Goal: Task Accomplishment & Management: Complete application form

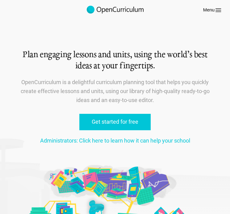
click at [218, 8] on icon at bounding box center [218, 9] width 7 height 7
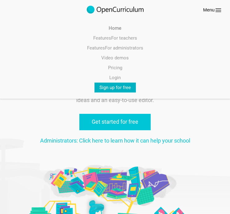
click at [115, 86] on link "Sign up for free" at bounding box center [114, 87] width 41 height 10
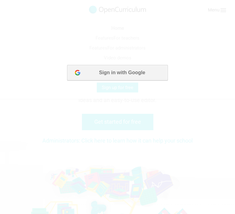
click at [121, 77] on button "Sign in with Google" at bounding box center [117, 72] width 100 height 15
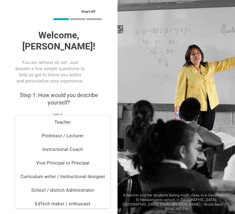
click at [77, 119] on input "text" at bounding box center [62, 122] width 95 height 7
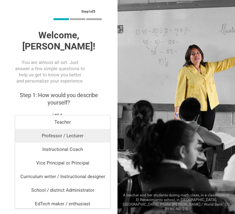
scroll to position [2, 0]
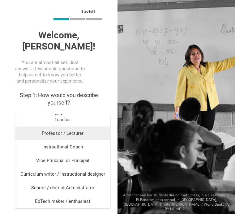
click at [69, 136] on div "Professor / Lecturer" at bounding box center [62, 133] width 87 height 6
type input "Professor / Lecturer"
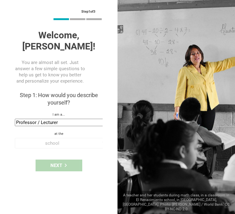
click at [69, 138] on div "school" at bounding box center [61, 143] width 93 height 10
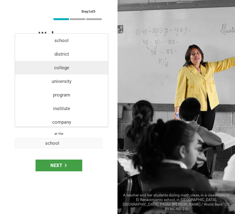
click at [70, 70] on li "college" at bounding box center [61, 68] width 93 height 14
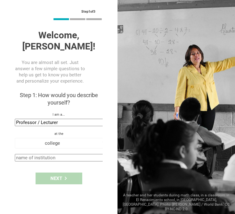
click at [49, 154] on input "text" at bounding box center [62, 157] width 95 height 7
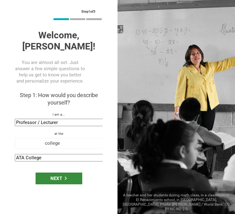
type input "ATA College"
click at [61, 172] on div "Next" at bounding box center [59, 178] width 47 height 12
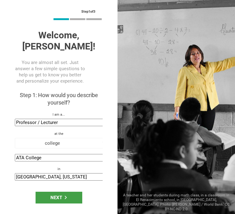
click at [35, 173] on input "[GEOGRAPHIC_DATA], [US_STATE]" at bounding box center [62, 176] width 95 height 7
type input "[GEOGRAPHIC_DATA], [US_STATE]"
click at [47, 191] on div "Next" at bounding box center [59, 197] width 47 height 12
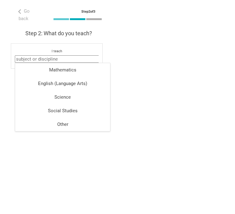
click at [61, 55] on input "text" at bounding box center [62, 58] width 95 height 7
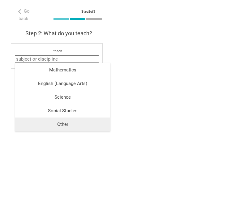
click at [70, 124] on div "Other" at bounding box center [62, 124] width 87 height 6
type input "Other"
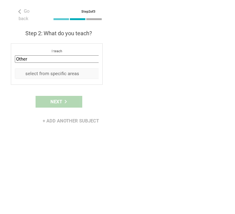
click at [68, 71] on div "select from specific areas" at bounding box center [52, 73] width 71 height 6
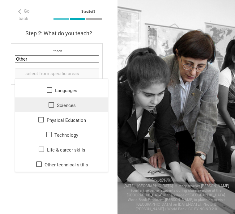
scroll to position [11, 0]
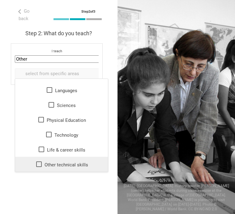
click at [38, 166] on icon at bounding box center [39, 164] width 6 height 6
click at [56, 186] on div "Go back Step 2 of 3 Welcome, [PERSON_NAME]! You are almost all set. Just answer…" at bounding box center [58, 107] width 117 height 214
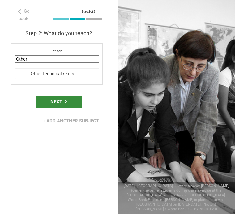
click at [59, 102] on div "Next" at bounding box center [59, 102] width 47 height 12
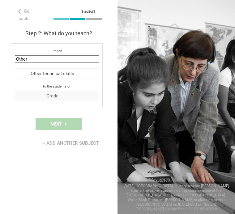
click at [62, 94] on div "Grade" at bounding box center [52, 96] width 71 height 6
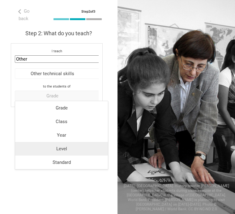
click at [75, 148] on div "Level" at bounding box center [61, 148] width 85 height 6
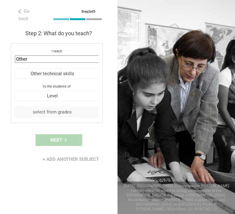
click at [68, 111] on div "select from grades" at bounding box center [52, 112] width 71 height 6
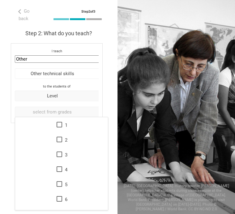
click at [68, 93] on div "Level" at bounding box center [52, 96] width 71 height 6
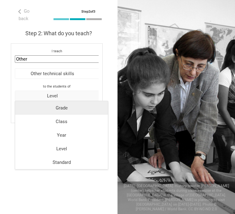
click at [71, 112] on li "Grade" at bounding box center [61, 108] width 93 height 14
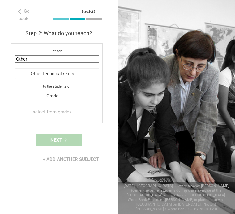
click at [71, 112] on div "select from grades" at bounding box center [52, 112] width 71 height 6
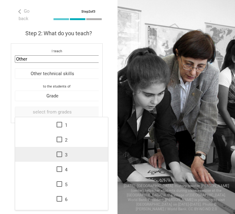
scroll to position [100, 0]
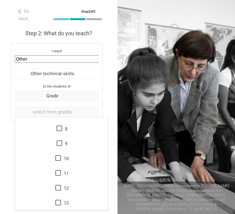
drag, startPoint x: 74, startPoint y: 88, endPoint x: 73, endPoint y: 92, distance: 3.8
click at [73, 92] on div "to the students of Grade Grade Class Year Level Standard" at bounding box center [57, 92] width 84 height 17
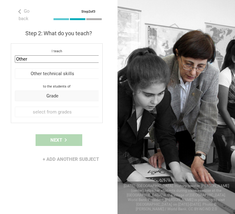
click at [73, 93] on div "Grade" at bounding box center [52, 96] width 71 height 6
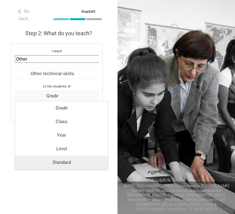
click at [79, 166] on li "Standard" at bounding box center [61, 162] width 93 height 14
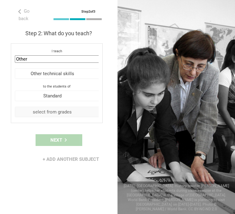
click at [69, 107] on div "select from grades" at bounding box center [61, 112] width 93 height 10
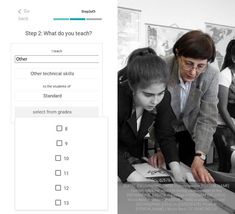
click at [69, 107] on div "select from grades" at bounding box center [61, 112] width 93 height 10
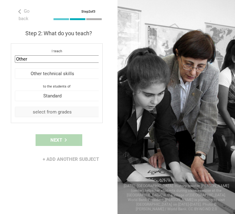
click at [69, 107] on div "select from grades" at bounding box center [61, 112] width 93 height 10
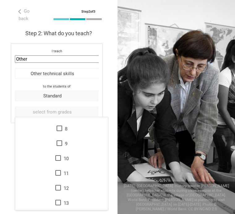
click at [69, 93] on div "Standard" at bounding box center [52, 96] width 71 height 6
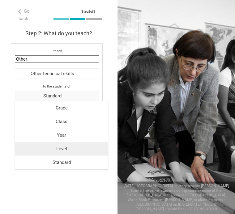
click at [72, 148] on div "Level" at bounding box center [61, 148] width 85 height 6
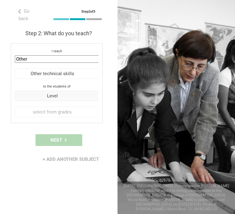
click at [72, 94] on div "Level" at bounding box center [52, 96] width 71 height 6
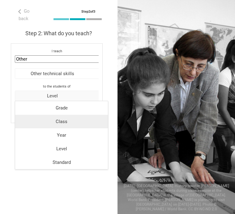
click at [70, 122] on div "Class" at bounding box center [61, 121] width 85 height 6
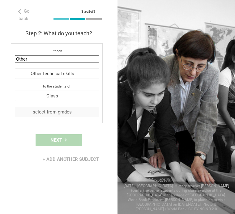
click at [68, 113] on div "select from grades" at bounding box center [52, 112] width 71 height 6
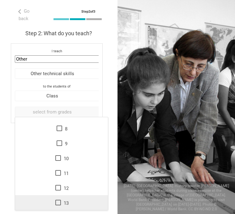
click at [59, 201] on div "13" at bounding box center [61, 202] width 85 height 7
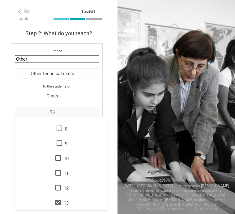
click at [10, 142] on div "Next" at bounding box center [58, 139] width 117 height 19
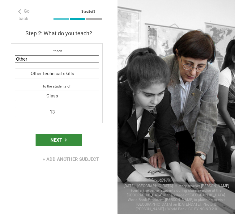
click at [52, 138] on div "Next" at bounding box center [59, 140] width 47 height 12
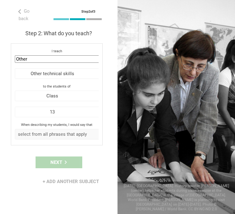
click at [57, 136] on div "select from all phrases that apply" at bounding box center [52, 134] width 71 height 6
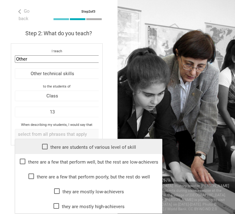
click at [57, 145] on div "there are students of various level of skill" at bounding box center [88, 146] width 139 height 7
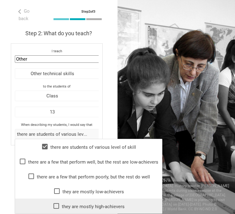
click at [73, 206] on div "they are mostly high-achievers" at bounding box center [88, 205] width 139 height 7
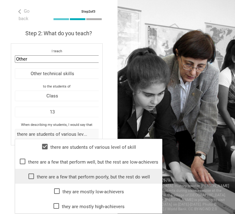
click at [73, 178] on div "there are a few that perform poorly, but the rest do well" at bounding box center [88, 175] width 139 height 7
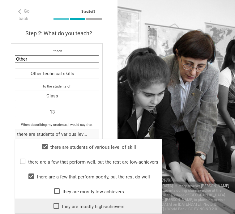
click at [73, 208] on div "they are mostly high-achievers" at bounding box center [88, 205] width 139 height 7
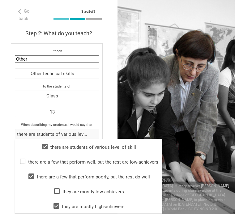
click at [106, 119] on div "Go back Step 2 of 3 Welcome, [PERSON_NAME]! You are almost all set. Just answer…" at bounding box center [58, 107] width 117 height 214
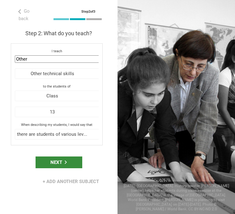
click at [70, 159] on div "Next" at bounding box center [59, 162] width 47 height 12
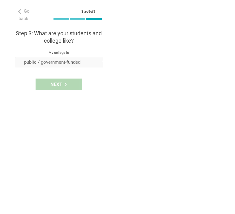
click at [72, 63] on div "public / government-funded" at bounding box center [52, 62] width 71 height 6
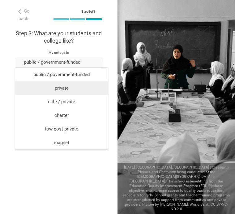
click at [68, 86] on div "private" at bounding box center [61, 88] width 85 height 6
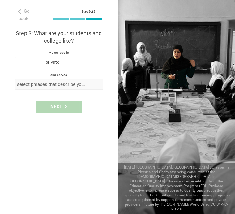
click at [67, 83] on div "select phrases that describe your student population" at bounding box center [52, 84] width 71 height 6
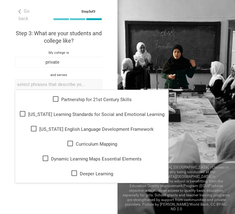
scroll to position [119, 0]
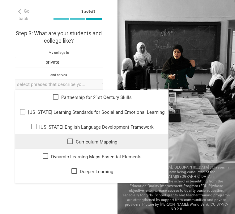
click at [66, 142] on icon at bounding box center [69, 140] width 7 height 7
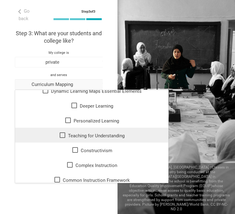
scroll to position [185, 0]
click at [64, 136] on div "Teaching for Understanding" at bounding box center [91, 134] width 145 height 7
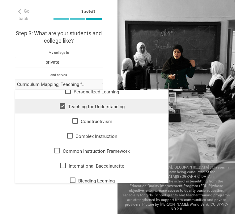
scroll to position [214, 0]
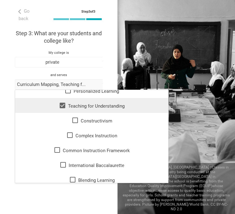
click at [66, 136] on icon at bounding box center [69, 134] width 7 height 7
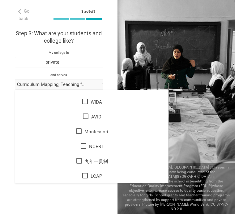
scroll to position [367, 0]
click at [68, 197] on div "Go back Step 3 of 3 Welcome, [PERSON_NAME]! You are almost all set. Just answer…" at bounding box center [58, 107] width 117 height 214
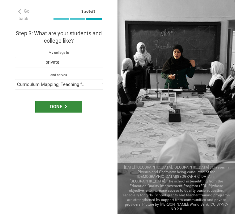
click at [65, 105] on icon at bounding box center [66, 106] width 2 height 3
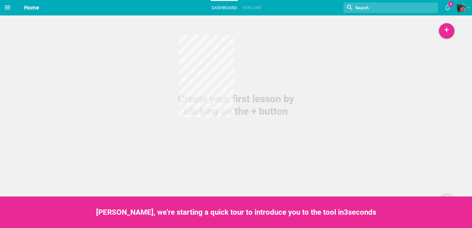
click at [9, 6] on icon at bounding box center [7, 7] width 7 height 7
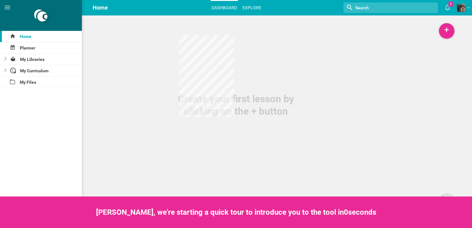
click at [234, 7] on link "Explore" at bounding box center [251, 8] width 21 height 14
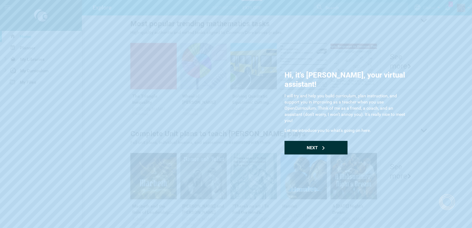
click at [234, 142] on div "Next" at bounding box center [315, 148] width 63 height 14
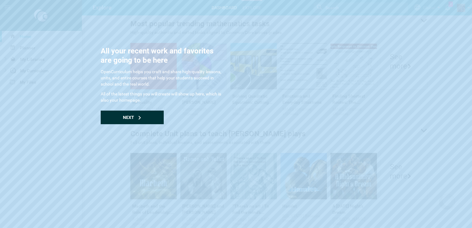
click at [136, 116] on div "Next" at bounding box center [132, 118] width 63 height 14
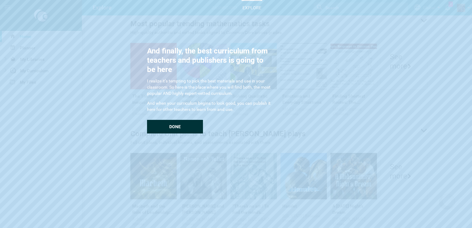
click at [183, 126] on div "Done" at bounding box center [175, 127] width 56 height 14
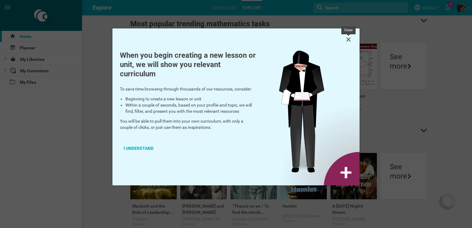
click at [234, 40] on icon at bounding box center [348, 39] width 7 height 7
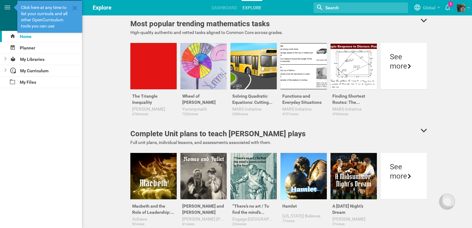
click at [234, 10] on input "textbox" at bounding box center [352, 8] width 57 height 8
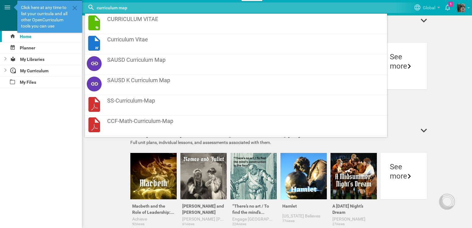
type input "curriculum map"
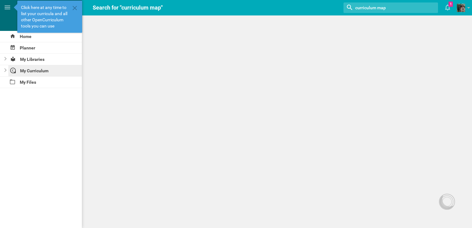
click at [8, 71] on div "My Curriculum" at bounding box center [45, 70] width 74 height 11
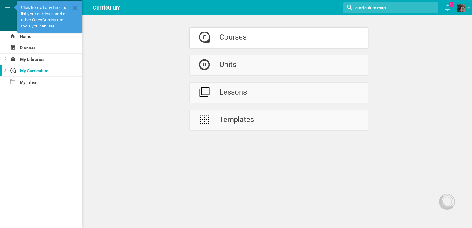
click at [234, 37] on link "Courses" at bounding box center [279, 38] width 178 height 20
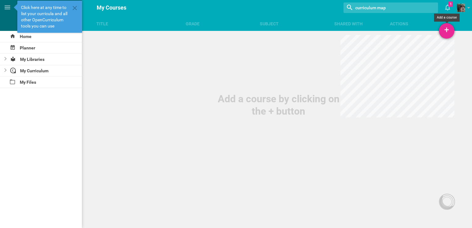
click at [234, 33] on div "+" at bounding box center [446, 30] width 15 height 15
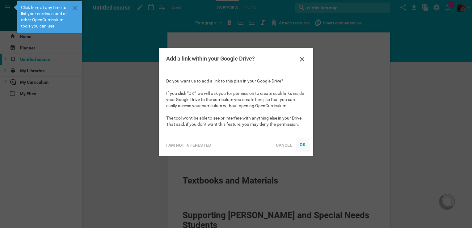
click at [234, 144] on div "OK" at bounding box center [302, 144] width 6 height 5
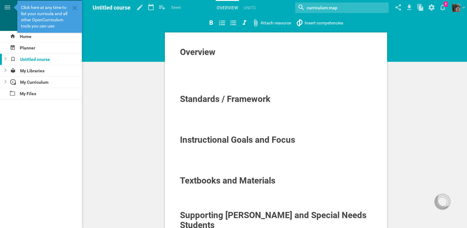
click at [217, 68] on div at bounding box center [276, 66] width 192 height 6
click at [112, 7] on span "Untitled course" at bounding box center [112, 7] width 38 height 6
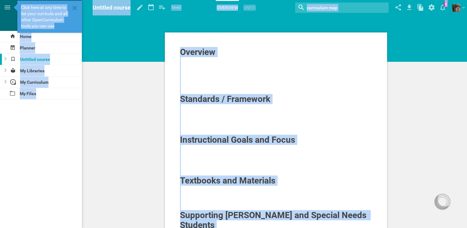
click at [112, 7] on span "Untitled course" at bounding box center [112, 7] width 38 height 6
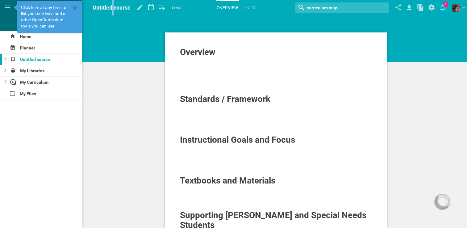
click at [112, 7] on span "Untitled course" at bounding box center [112, 7] width 38 height 6
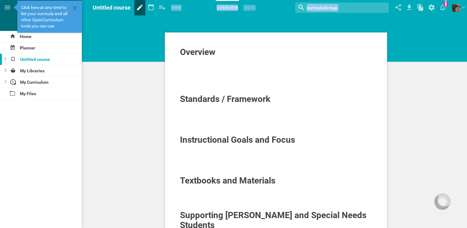
drag, startPoint x: 112, startPoint y: 7, endPoint x: 139, endPoint y: 7, distance: 26.2
click at [139, 7] on div "Home Planner Untitled course My Libraries My Curriculum My Files Untitled cours…" at bounding box center [233, 114] width 467 height 228
click at [139, 7] on icon at bounding box center [139, 7] width 11 height 15
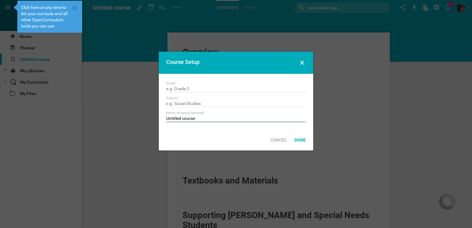
click at [190, 117] on input "Untitled course" at bounding box center [236, 119] width 140 height 6
type input "DMSA190"
click at [234, 141] on div "Done" at bounding box center [300, 140] width 19 height 14
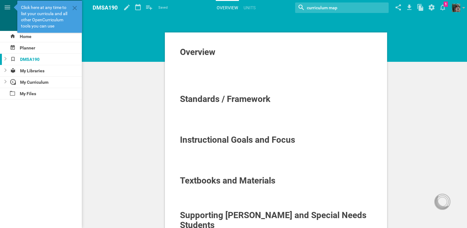
click at [214, 69] on div at bounding box center [276, 66] width 192 height 6
click at [7, 83] on div at bounding box center [3, 82] width 7 height 11
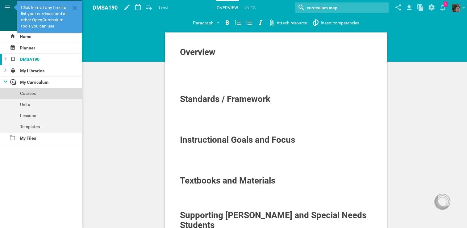
click at [38, 90] on div "Courses" at bounding box center [41, 93] width 82 height 11
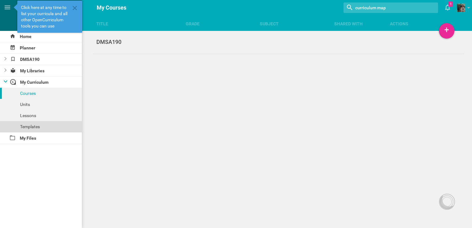
click at [29, 127] on div "Templates" at bounding box center [41, 126] width 82 height 11
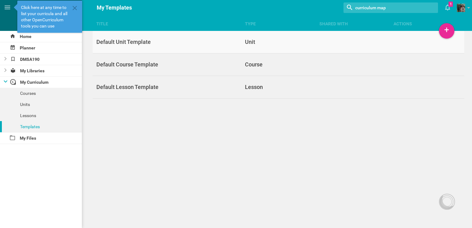
click at [209, 39] on div "Default Unit Template" at bounding box center [167, 41] width 149 height 7
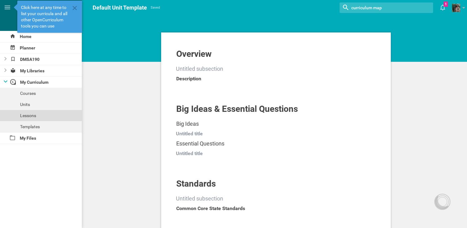
click at [28, 118] on div "Lessons" at bounding box center [41, 115] width 82 height 11
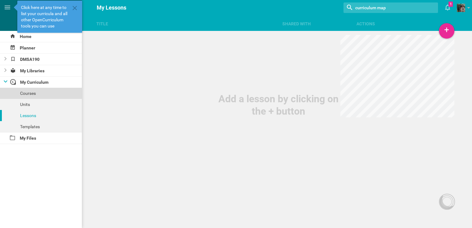
click at [31, 93] on div "Courses" at bounding box center [41, 93] width 82 height 11
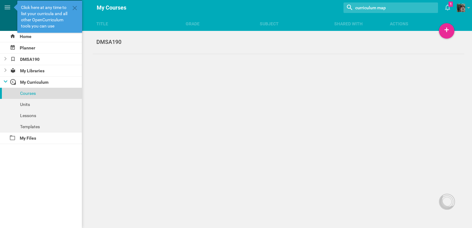
click at [31, 93] on div "Courses" at bounding box center [41, 93] width 82 height 11
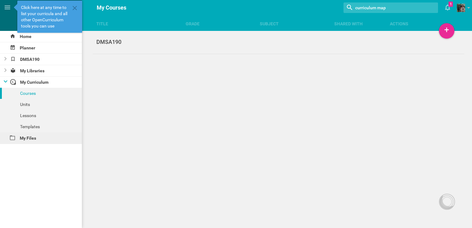
click at [31, 139] on div "My Files" at bounding box center [41, 137] width 82 height 11
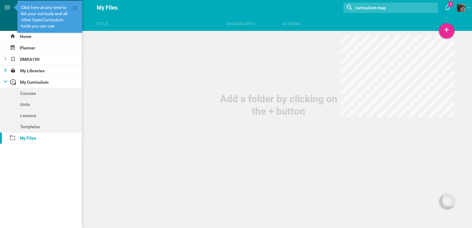
click at [6, 71] on icon at bounding box center [5, 70] width 2 height 4
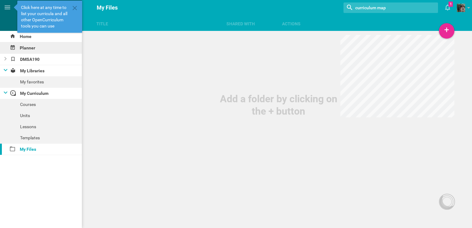
click at [25, 47] on div "Planner" at bounding box center [41, 47] width 82 height 11
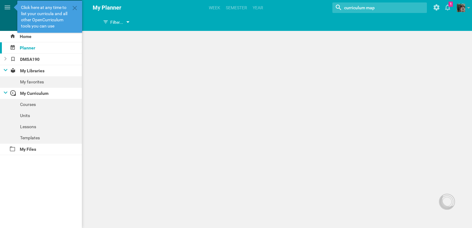
click at [121, 22] on div "Filter..." at bounding box center [113, 22] width 20 height 7
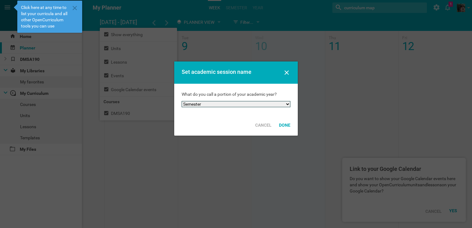
click at [234, 105] on select "Semester Term Quarter Session Period Trimester Other" at bounding box center [236, 104] width 109 height 6
select select "term"
click at [182, 101] on select "Semester Term Quarter Session Period Trimester Other" at bounding box center [236, 104] width 109 height 6
click at [234, 125] on div "Done" at bounding box center [284, 125] width 19 height 14
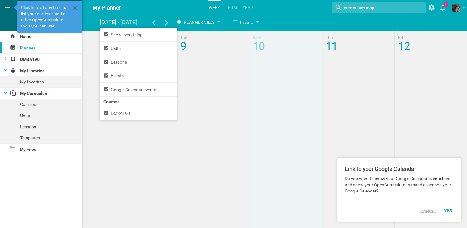
click at [88, 94] on div at bounding box center [94, 185] width 19 height 309
click at [234, 210] on div "Cancel" at bounding box center [429, 211] width 24 height 14
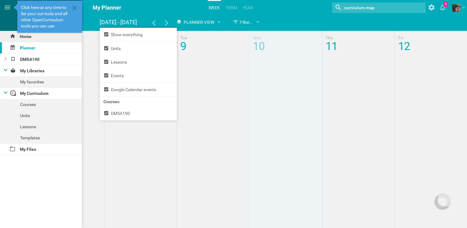
click at [23, 41] on div "Home" at bounding box center [41, 36] width 82 height 11
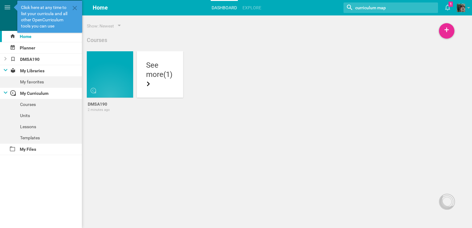
click at [158, 79] on div "more (1)" at bounding box center [160, 79] width 28 height 19
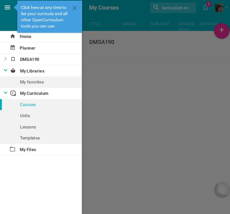
click at [4, 8] on icon at bounding box center [7, 7] width 7 height 7
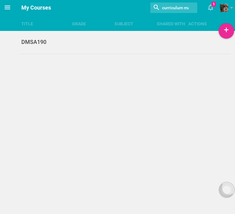
click at [7, 7] on icon at bounding box center [8, 8] width 6 height 4
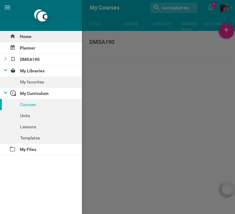
click at [19, 37] on div "Home" at bounding box center [41, 36] width 82 height 11
